Goal: Find specific page/section: Find specific page/section

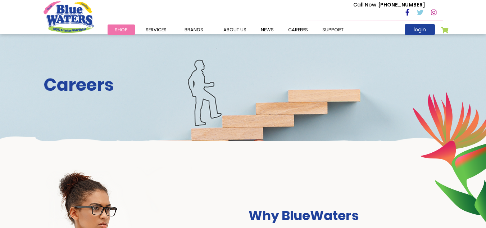
scroll to position [2, 0]
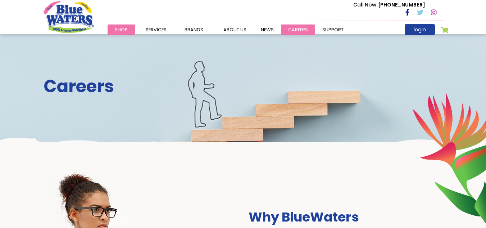
click at [301, 26] on link "careers" at bounding box center [298, 29] width 34 height 10
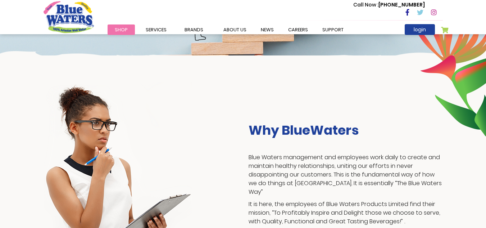
scroll to position [82, 0]
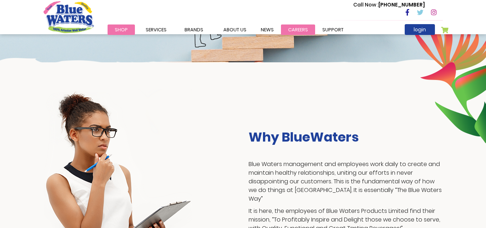
click at [292, 30] on link "careers" at bounding box center [298, 29] width 34 height 10
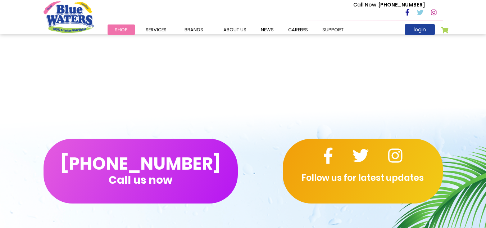
scroll to position [768, 0]
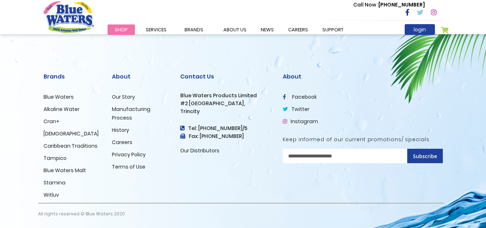
click at [126, 142] on link "Careers" at bounding box center [122, 141] width 20 height 7
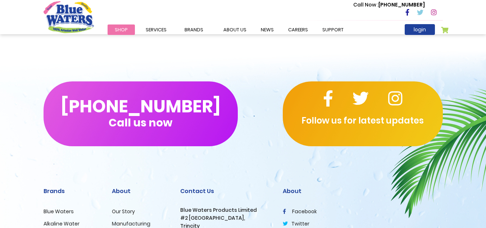
scroll to position [667, 0]
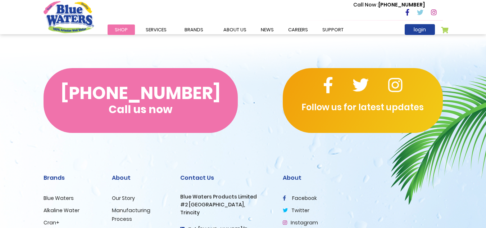
click at [140, 99] on button "(868) 640-8824 Call us now" at bounding box center [141, 100] width 194 height 65
